Goal: Find specific page/section: Find specific page/section

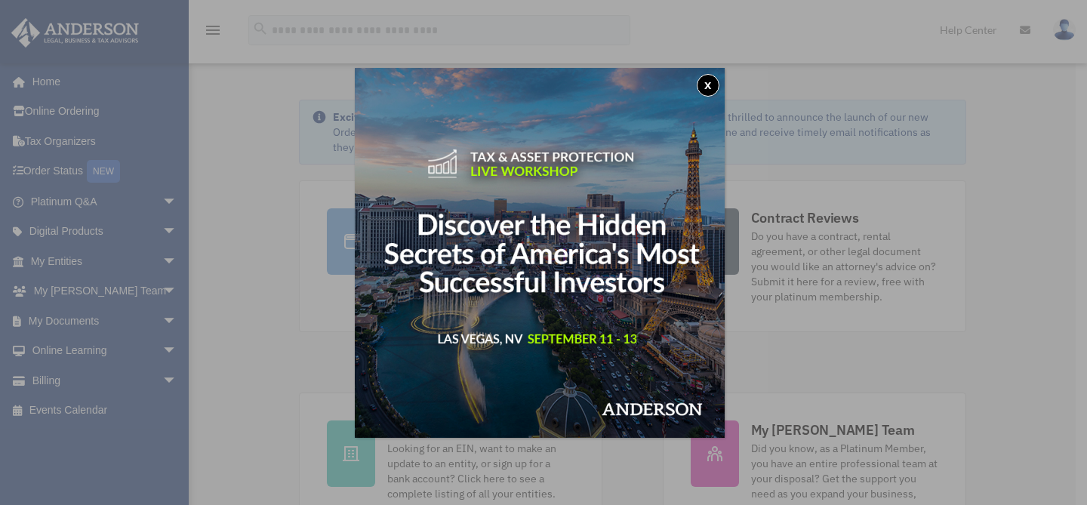
click at [709, 87] on button "x" at bounding box center [707, 85] width 23 height 23
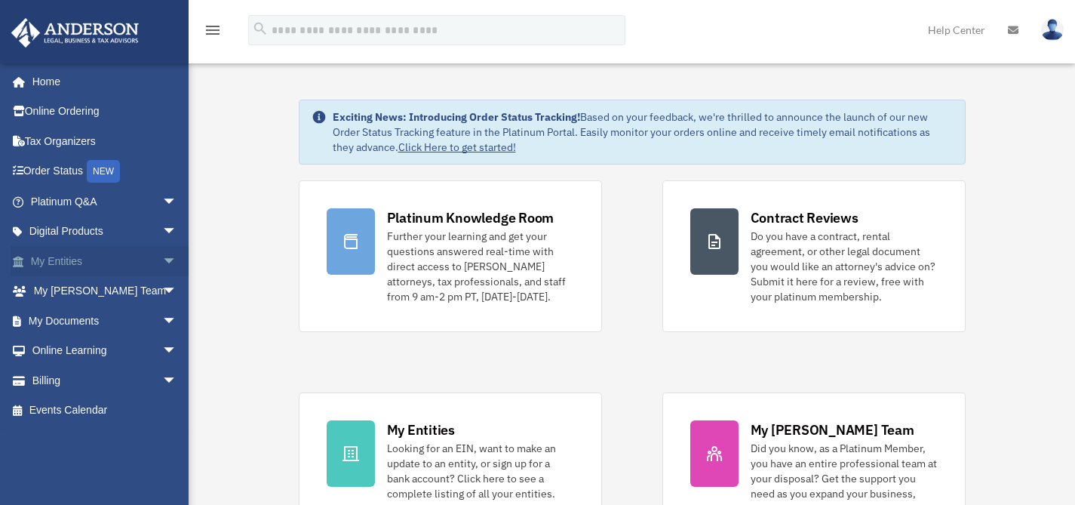
click at [162, 266] on span "arrow_drop_down" at bounding box center [177, 261] width 30 height 31
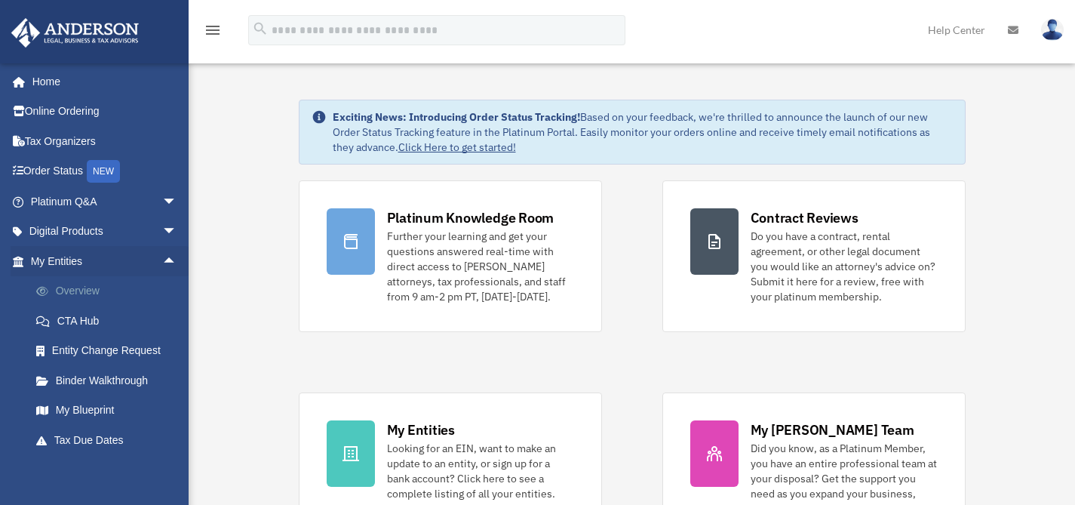
click at [69, 292] on link "Overview" at bounding box center [110, 291] width 179 height 30
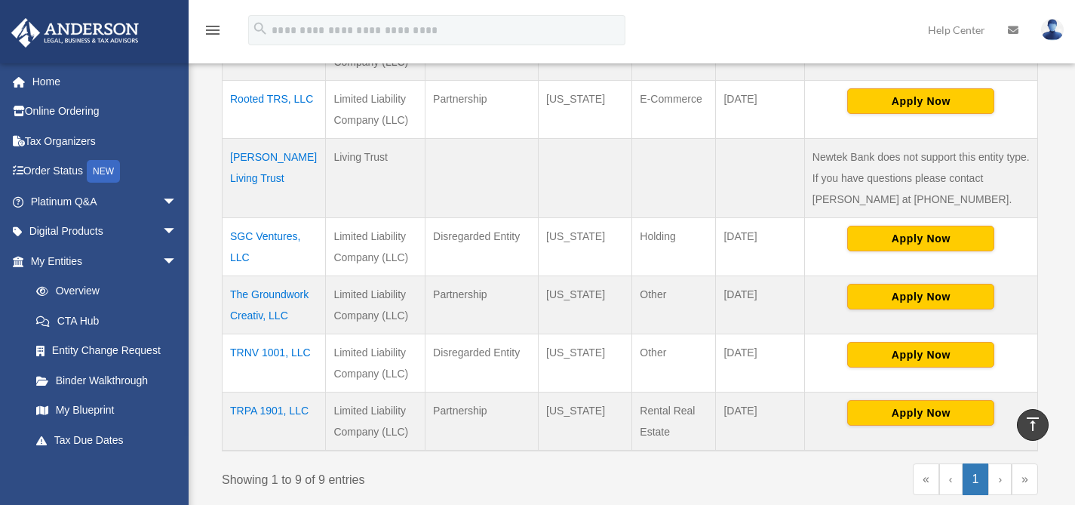
scroll to position [540, 0]
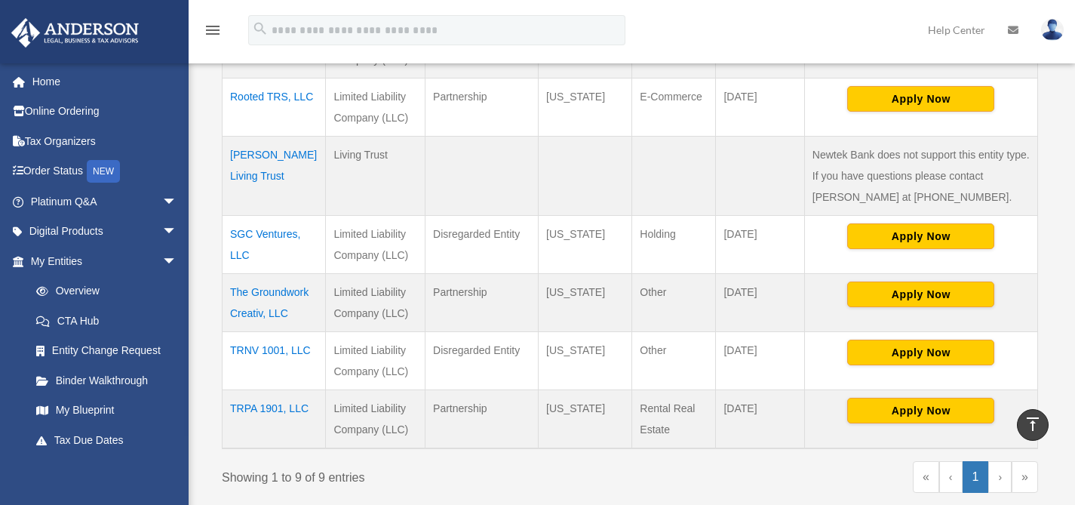
click at [279, 294] on td "The Groundwork Creativ, LLC" at bounding box center [274, 303] width 103 height 58
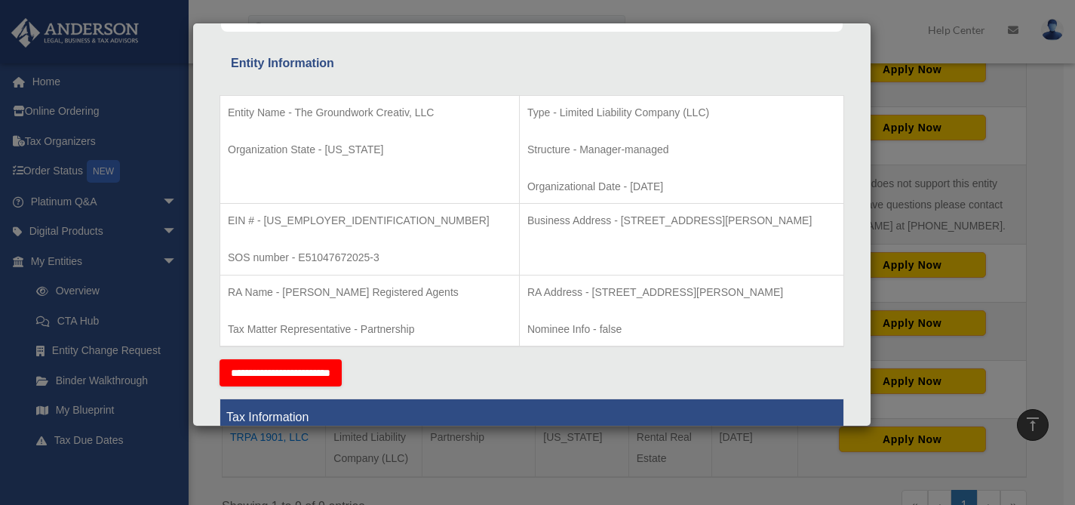
scroll to position [269, 0]
